Goal: Task Accomplishment & Management: Manage account settings

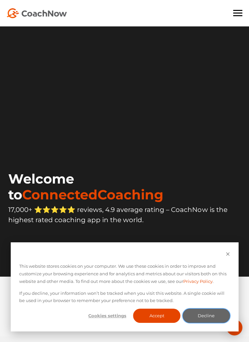
click at [207, 315] on button "Decline" at bounding box center [205, 316] width 47 height 14
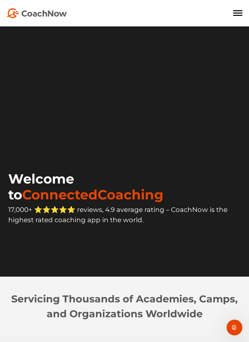
click at [238, 10] on span at bounding box center [237, 10] width 9 height 1
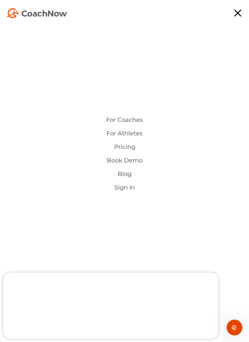
click at [125, 186] on link "Sign In" at bounding box center [125, 187] width 152 height 7
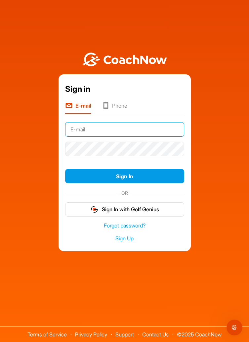
click at [92, 137] on input "text" at bounding box center [124, 129] width 119 height 15
type input "[PERSON_NAME]"
click at [65, 169] on button "Sign In" at bounding box center [124, 176] width 119 height 14
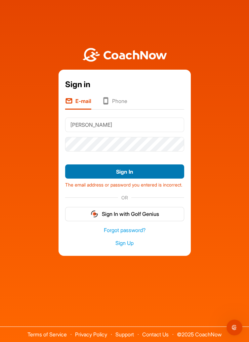
click at [125, 179] on button "Sign In" at bounding box center [124, 171] width 119 height 14
